Goal: Information Seeking & Learning: Learn about a topic

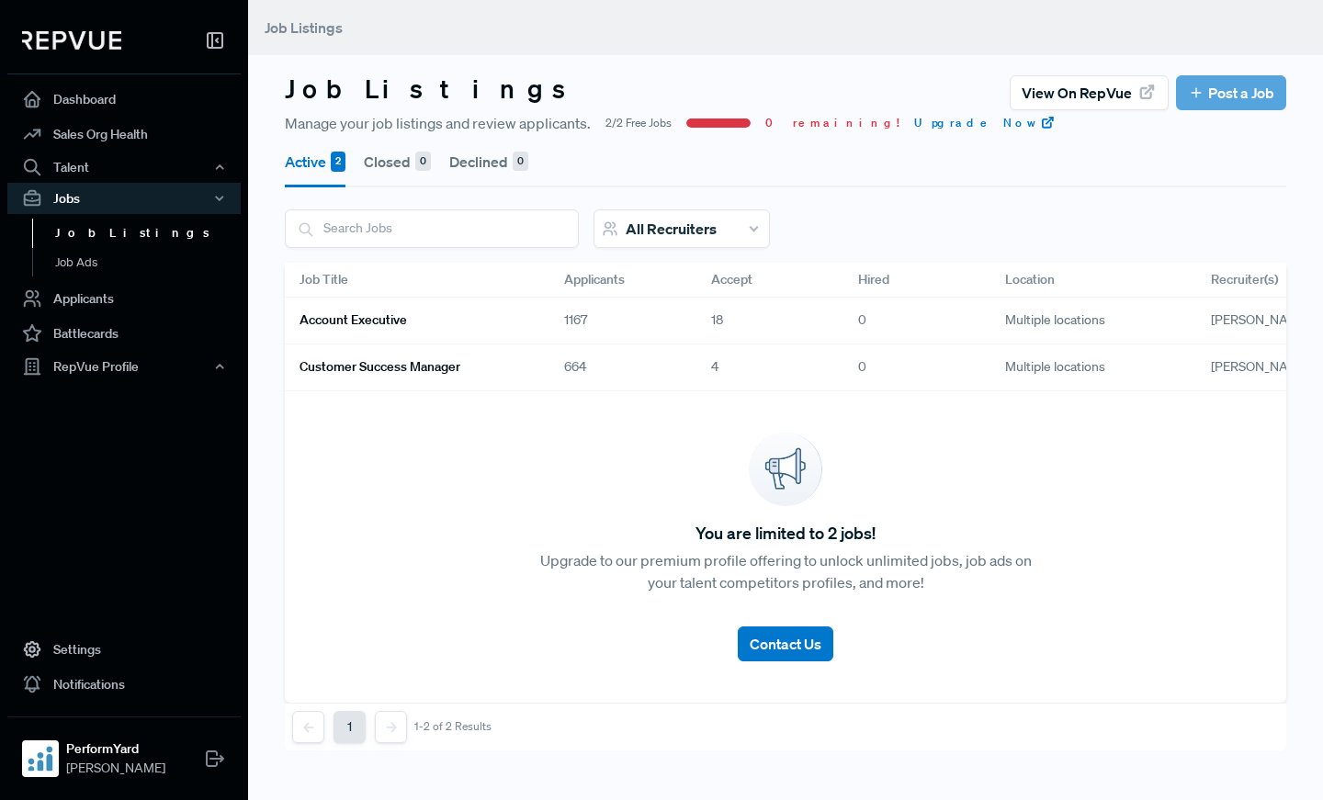
click at [480, 322] on link "Account Executive" at bounding box center [409, 320] width 220 height 31
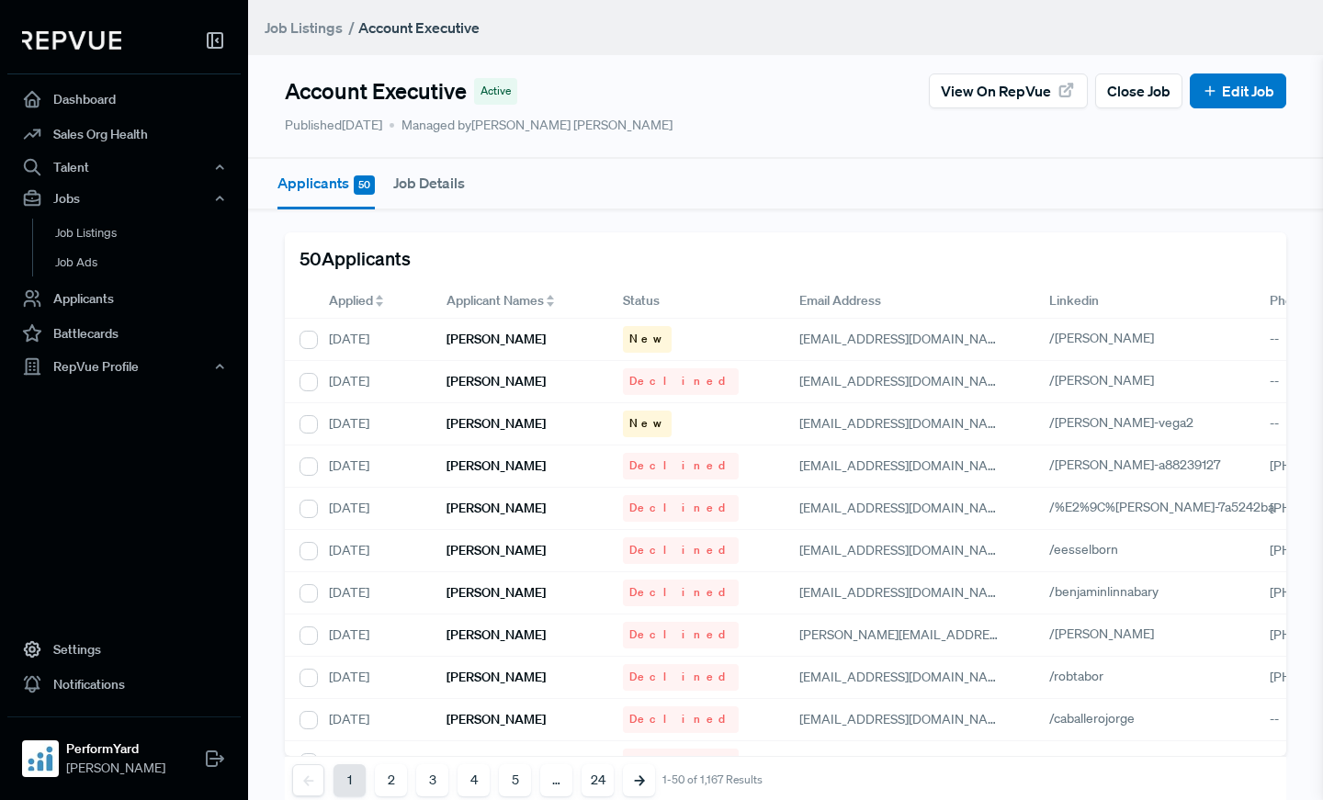
click at [361, 300] on span "Applied" at bounding box center [351, 300] width 44 height 19
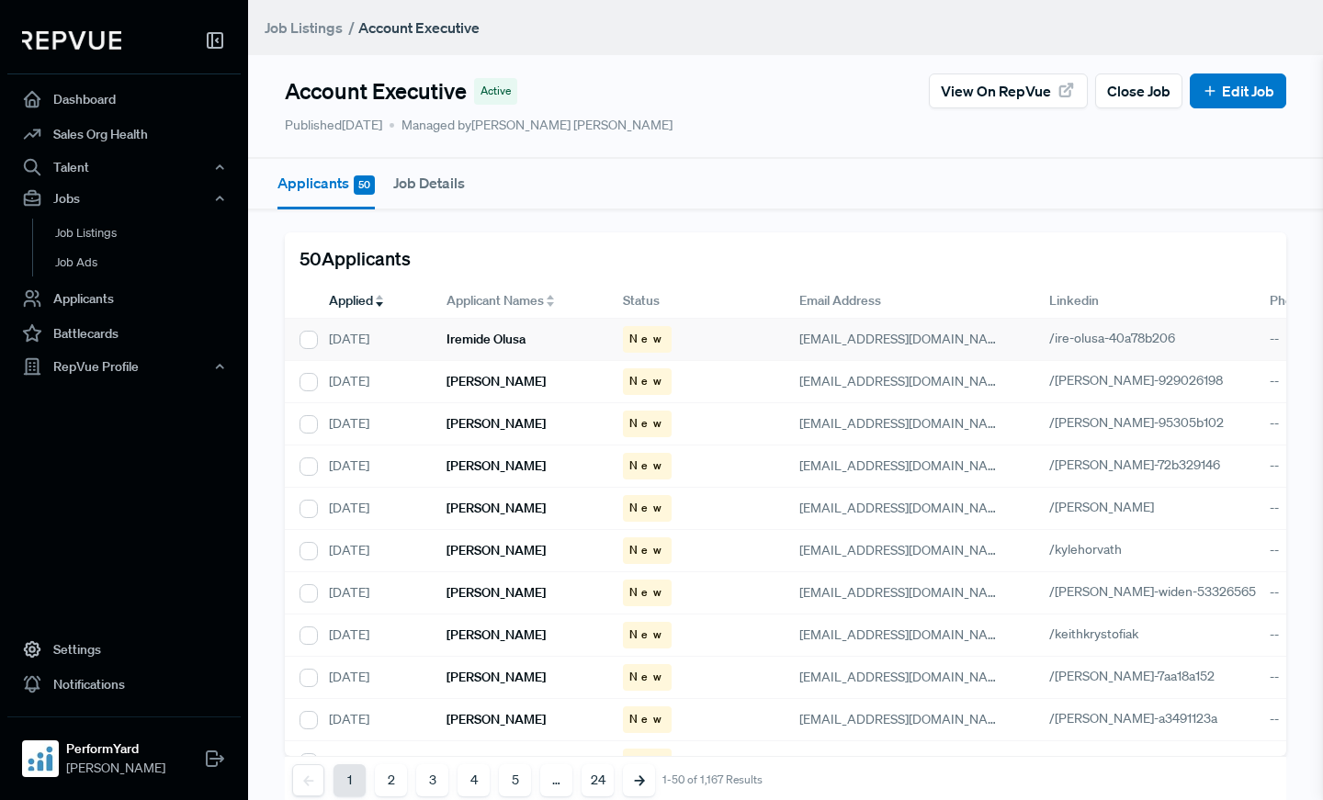
click at [553, 332] on div "Iremide Olusa" at bounding box center [520, 340] width 176 height 42
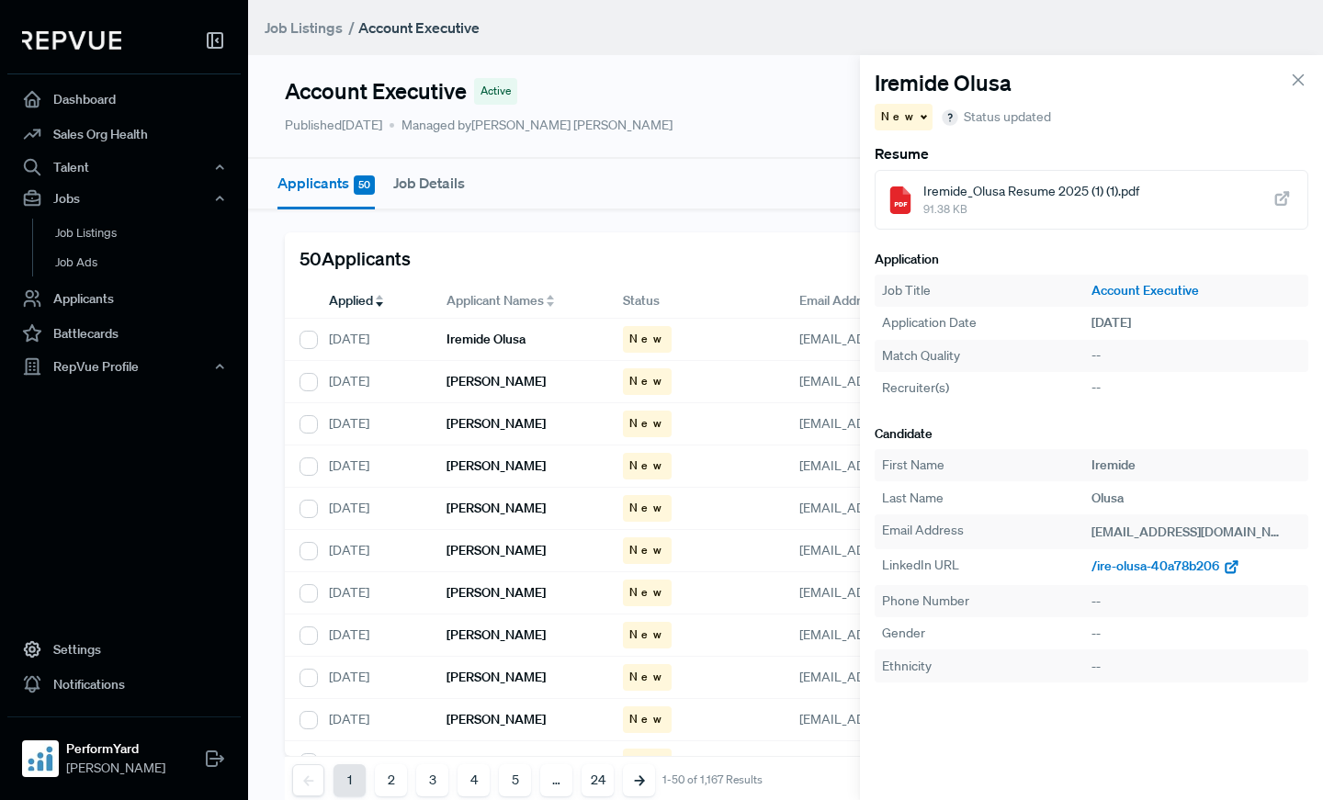
click at [1127, 572] on span "/ire-olusa-40a78b206" at bounding box center [1155, 566] width 128 height 17
click at [489, 370] on div "[PERSON_NAME]" at bounding box center [520, 382] width 176 height 42
click at [1114, 568] on span "/[PERSON_NAME]-929026198" at bounding box center [1178, 566] width 175 height 17
click at [493, 424] on h6 "[PERSON_NAME]" at bounding box center [495, 424] width 99 height 16
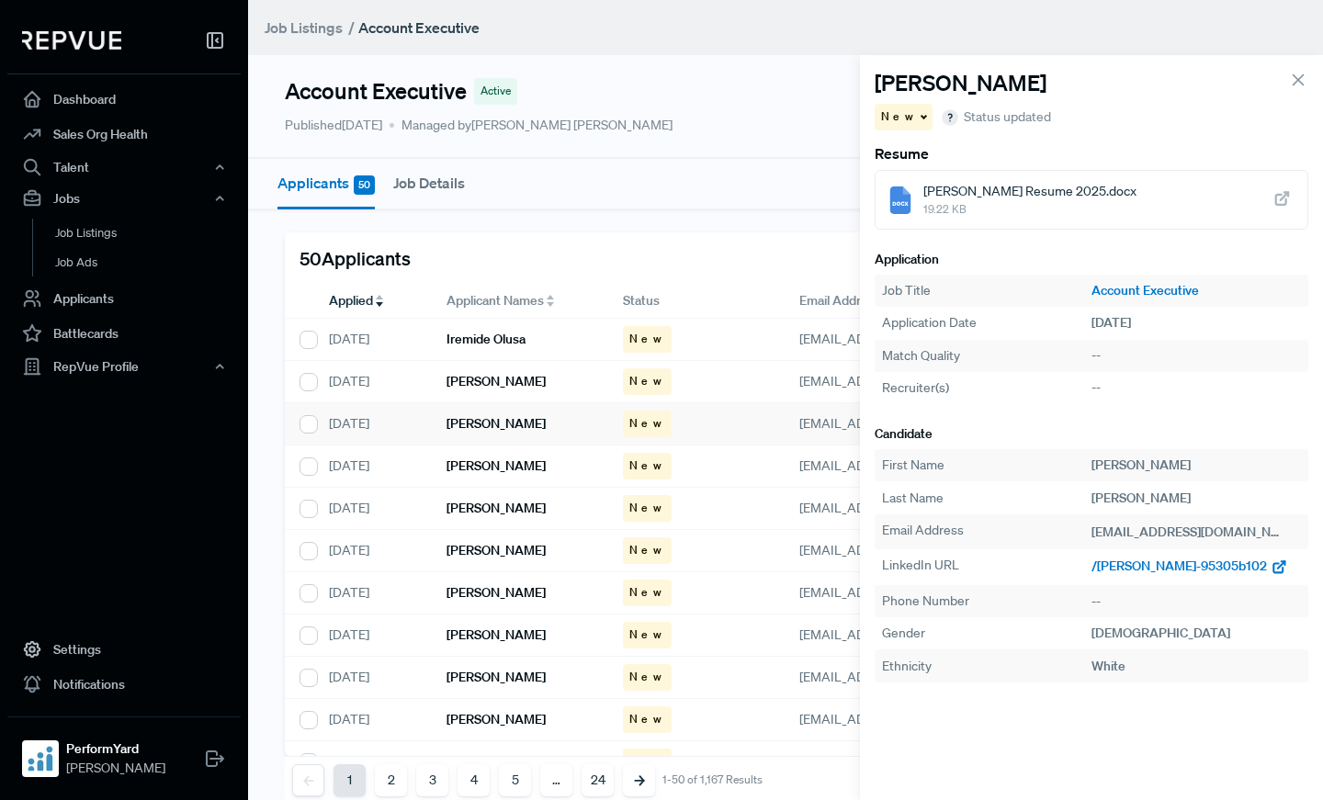
click at [1128, 563] on span "/[PERSON_NAME]-95305b102" at bounding box center [1178, 566] width 175 height 17
